Goal: Information Seeking & Learning: Learn about a topic

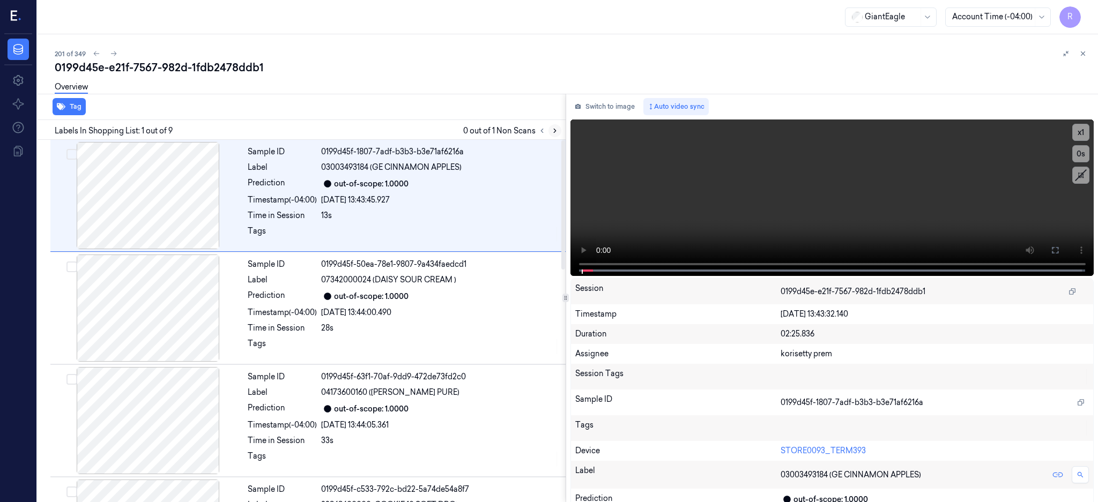
click at [556, 130] on icon at bounding box center [555, 131] width 2 height 4
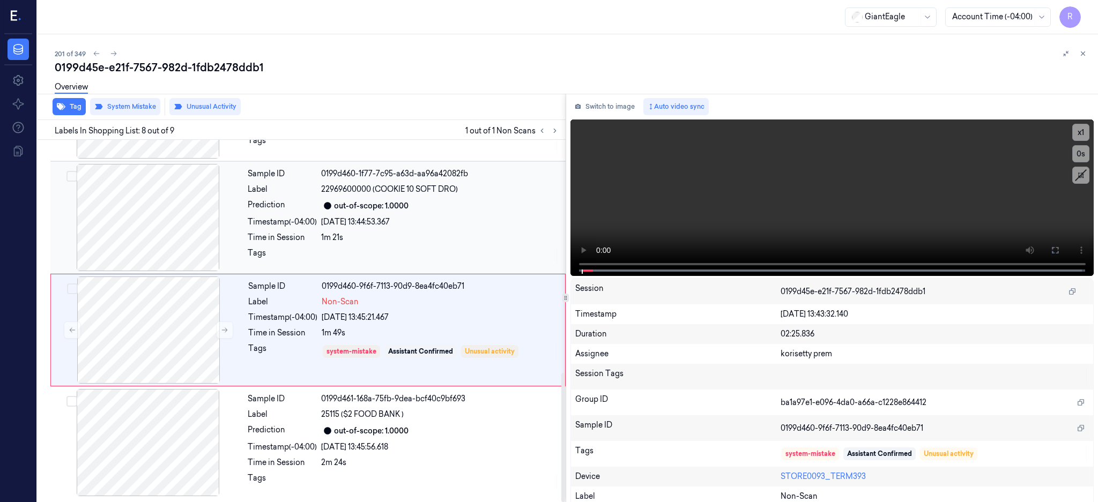
click at [162, 247] on div at bounding box center [148, 217] width 191 height 107
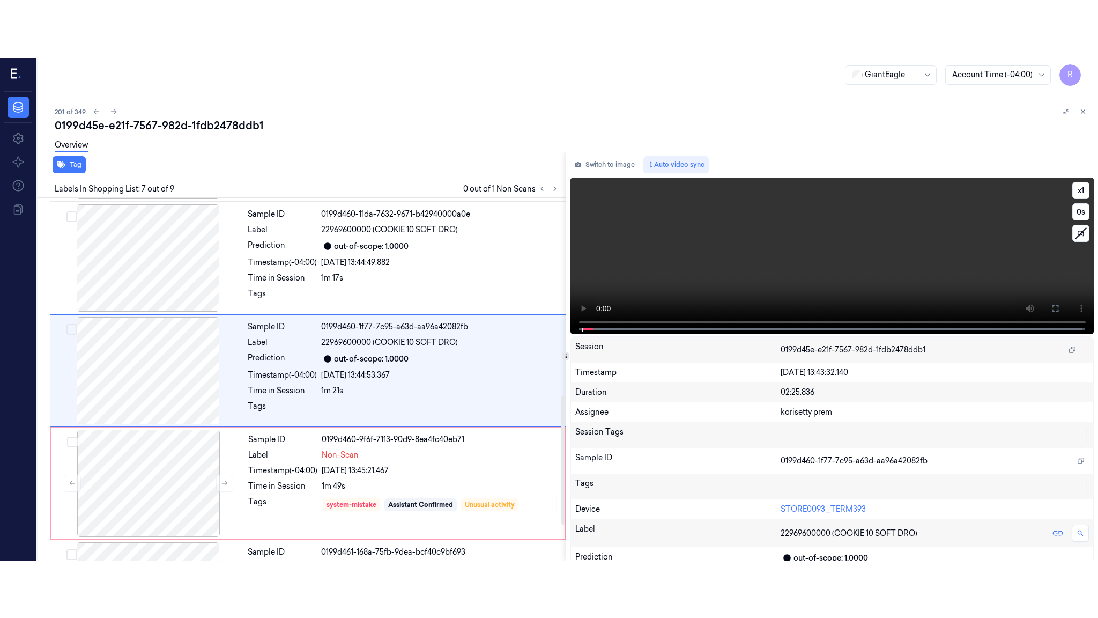
scroll to position [550, 0]
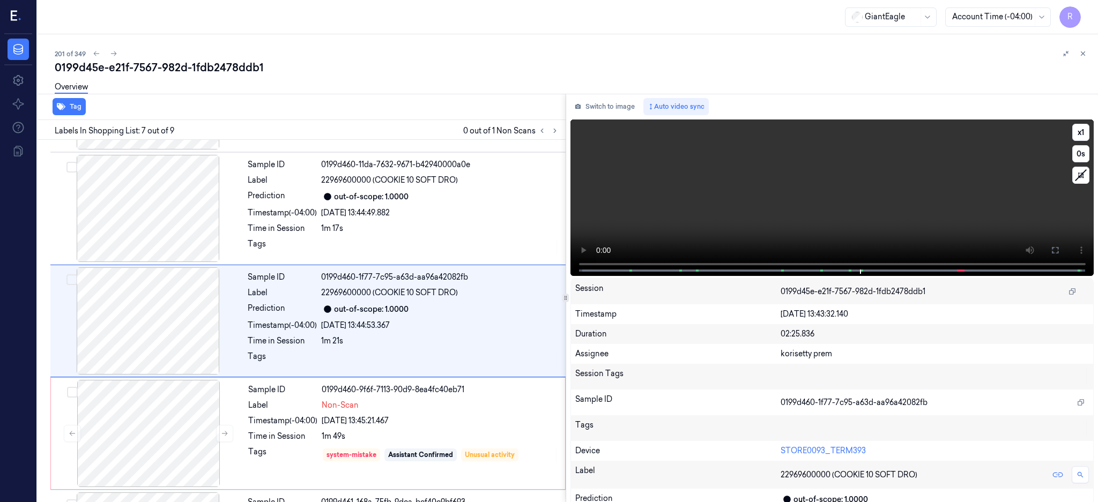
click at [1060, 251] on icon at bounding box center [1055, 250] width 9 height 9
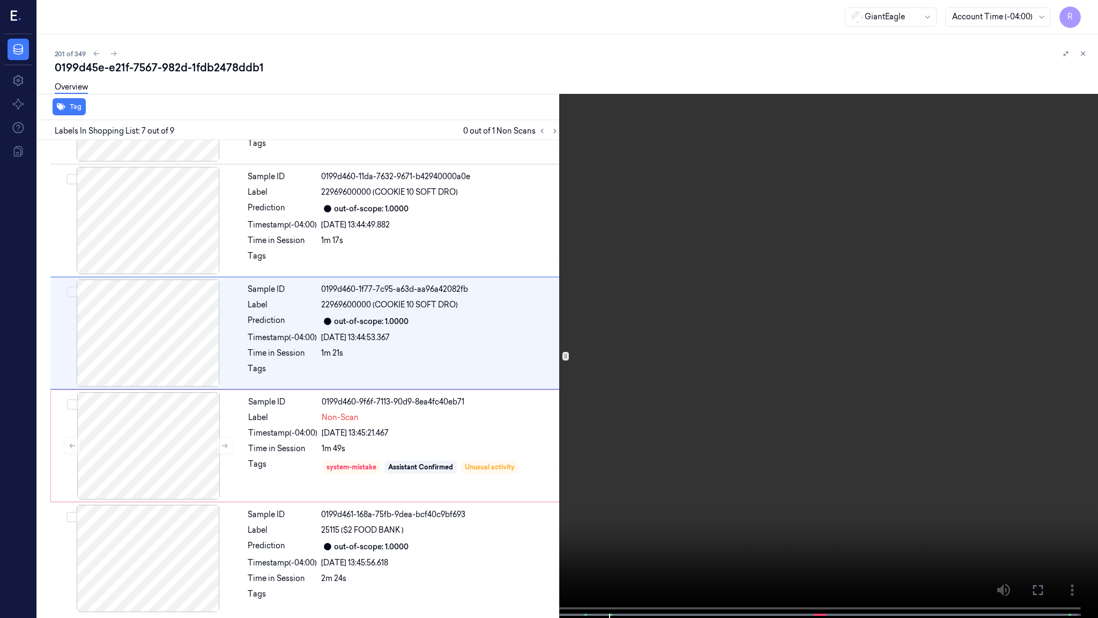
click at [853, 287] on video at bounding box center [549, 310] width 1098 height 620
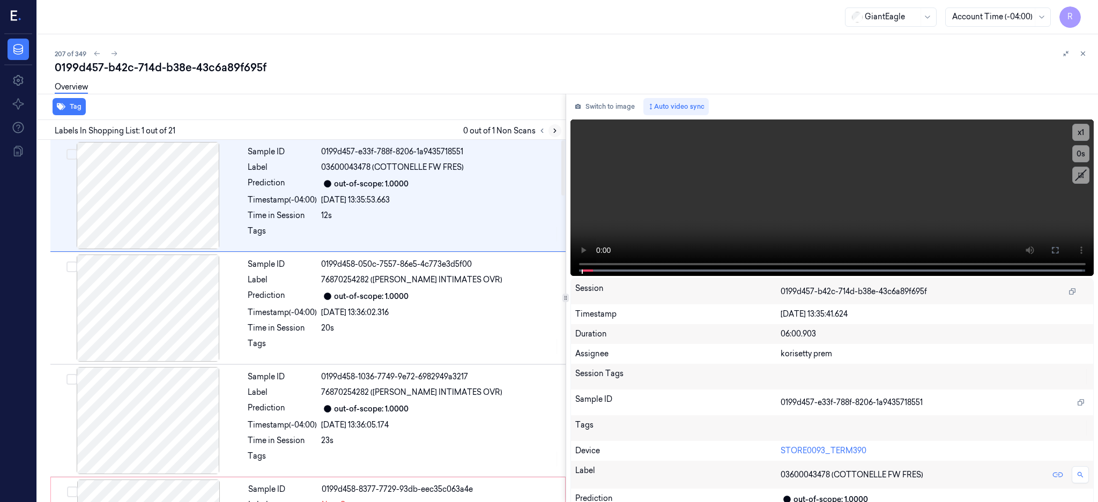
click at [559, 127] on icon at bounding box center [555, 131] width 8 height 8
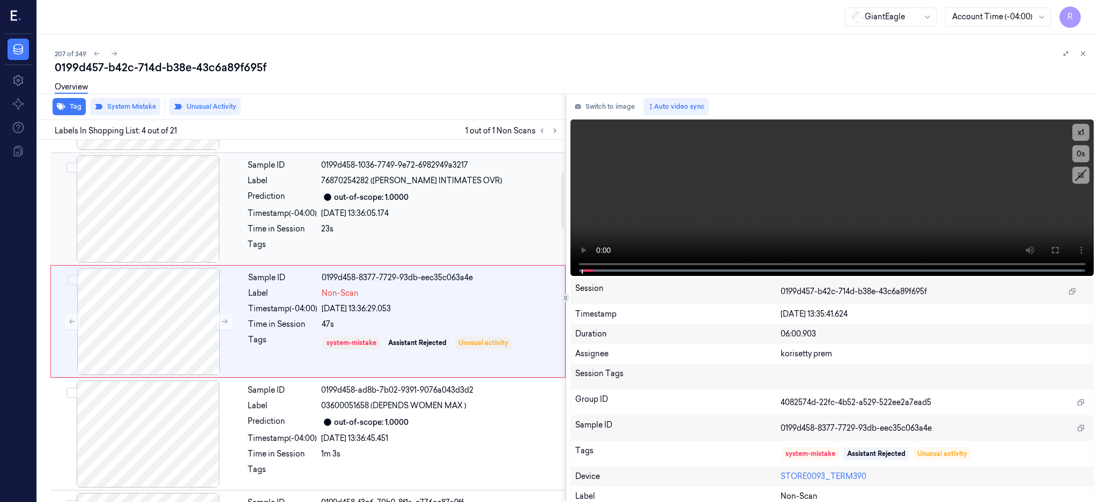
click at [191, 217] on div at bounding box center [148, 209] width 191 height 107
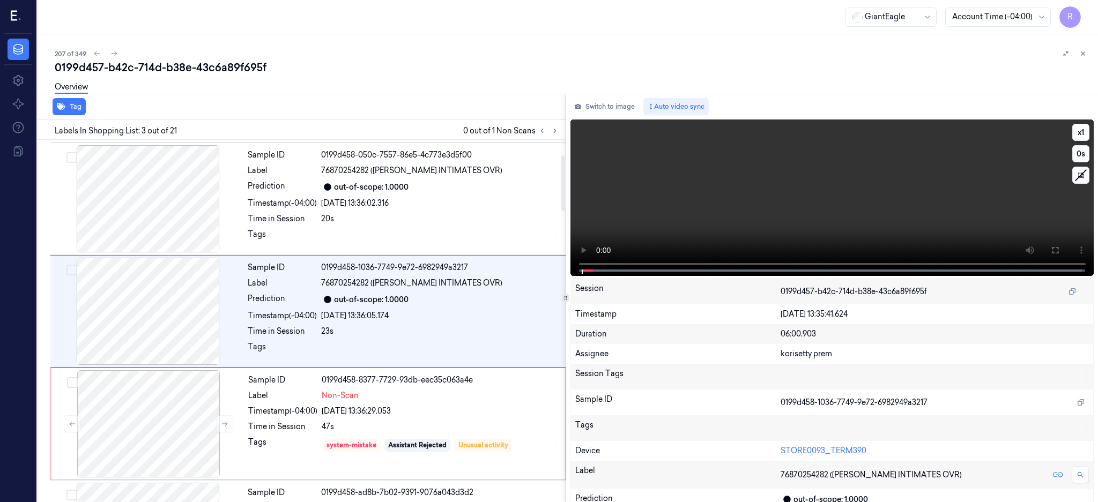
scroll to position [99, 0]
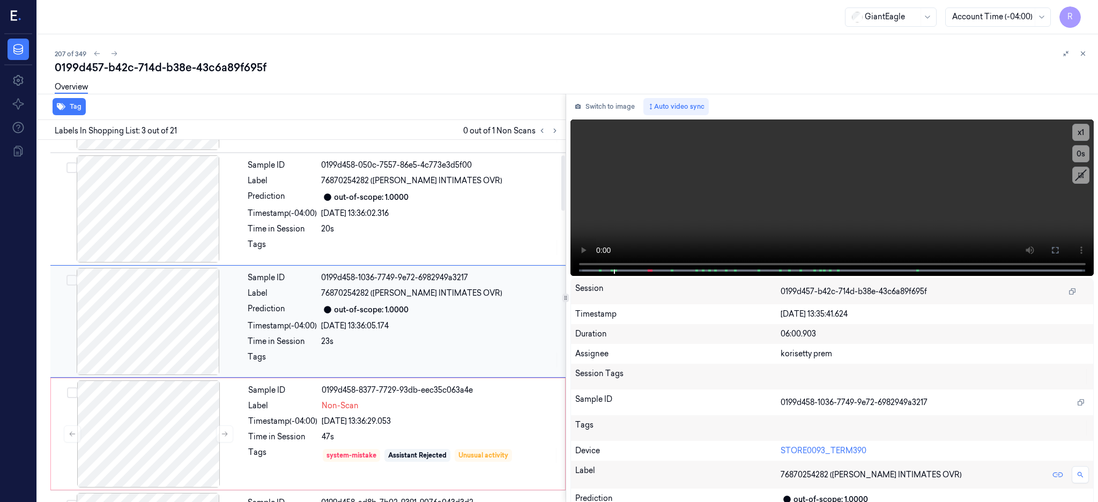
click at [168, 303] on div at bounding box center [148, 321] width 191 height 107
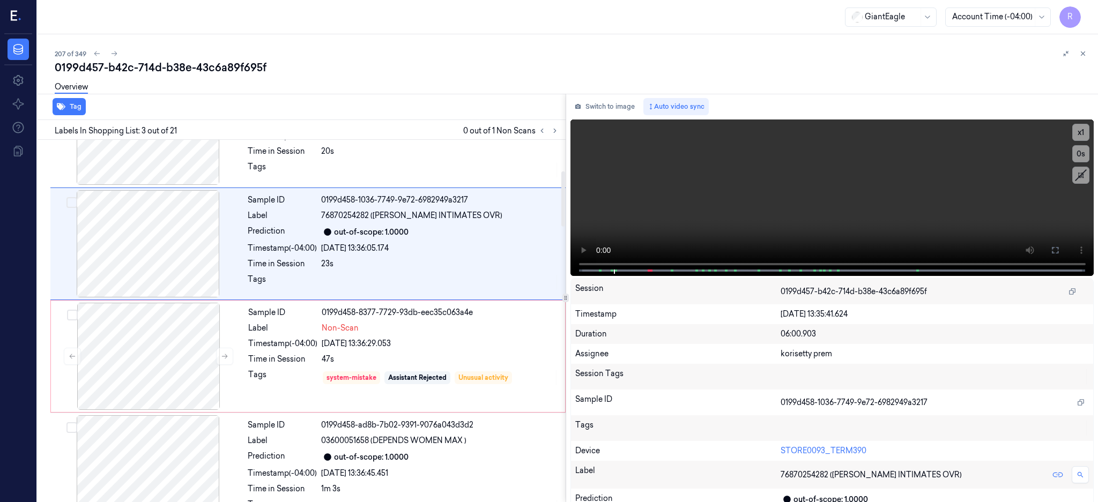
scroll to position [171, 0]
